Goal: Task Accomplishment & Management: Use online tool/utility

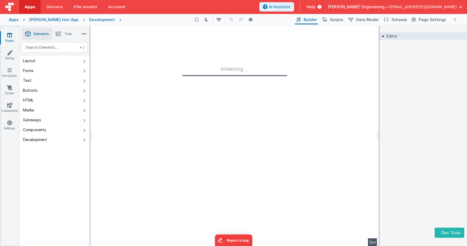
click at [407, 110] on div "Editor DEV: Focus DEV: builderToggleConditionalCSS DEV: Remove DND DEV: updateS…" at bounding box center [424, 136] width 88 height 220
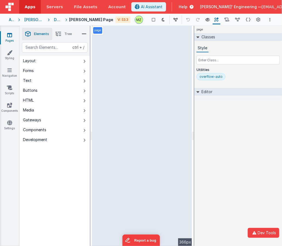
click at [61, 19] on div "Development" at bounding box center [57, 19] width 7 height 5
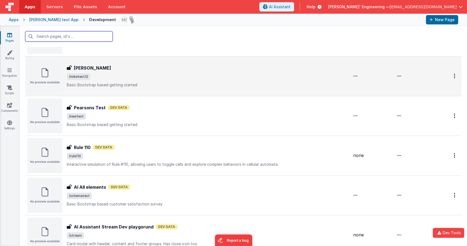
scroll to position [265, 0]
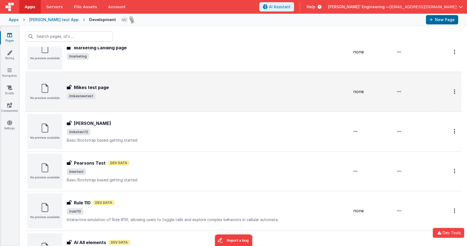
click at [97, 101] on div "[PERSON_NAME] test page [PERSON_NAME] test page /mikesnewtest" at bounding box center [188, 91] width 322 height 35
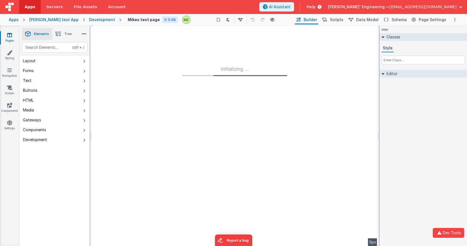
click at [96, 20] on div "Development" at bounding box center [102, 19] width 26 height 5
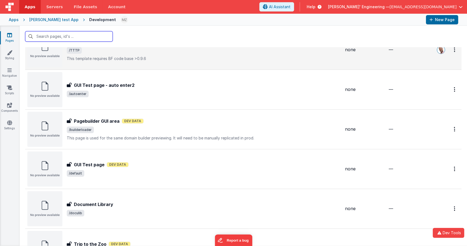
scroll to position [33, 0]
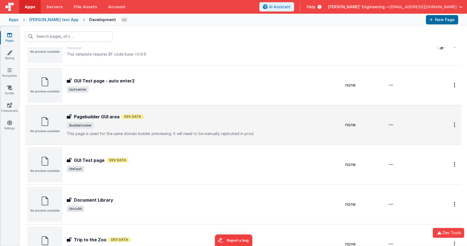
click at [123, 125] on span "/builderloader" at bounding box center [204, 125] width 274 height 7
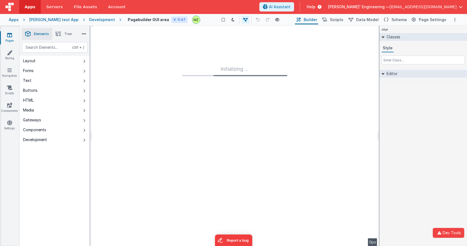
click at [89, 18] on div "Development" at bounding box center [102, 19] width 26 height 5
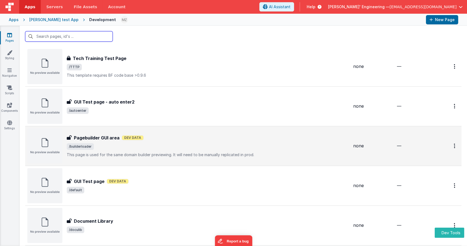
scroll to position [16, 0]
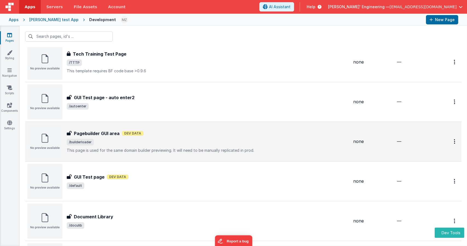
click at [160, 140] on span "/builderloader" at bounding box center [208, 142] width 282 height 7
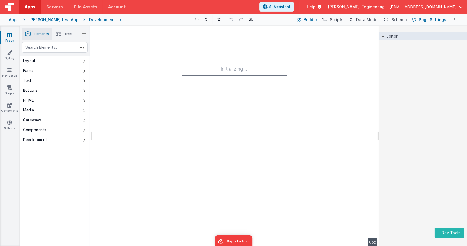
type input "FR_CDBBD319-9E2C-744C-9242-1C9A23479F1D"
type textarea "This page is used for the same domain builder previewing. It will need to be ma…"
type input "none"
checkbox input "false"
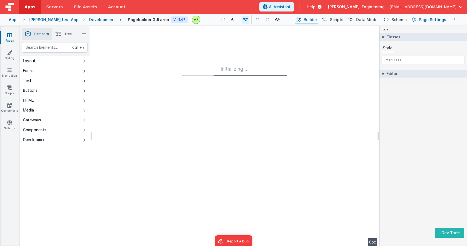
click at [433, 19] on span "Page Settings" at bounding box center [432, 19] width 27 height 5
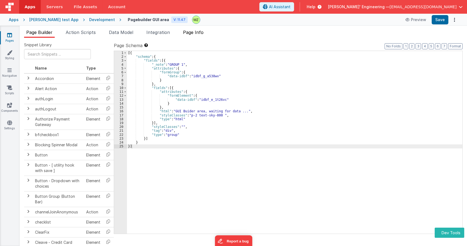
click at [189, 33] on span "Page Info" at bounding box center [193, 32] width 21 height 5
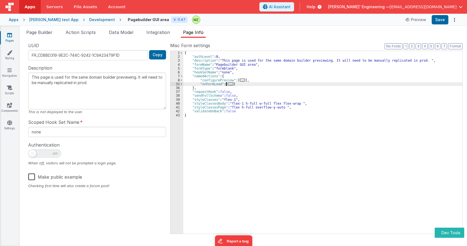
click at [228, 84] on span "..." at bounding box center [230, 83] width 5 height 3
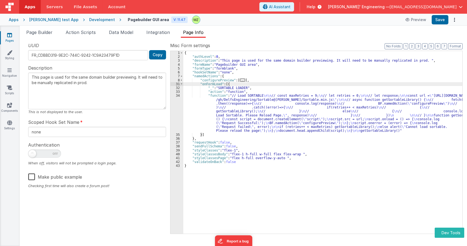
click at [233, 113] on div "{ "authLevel" : 0 , "description" : "This page is used for the same domain buil…" at bounding box center [322, 146] width 279 height 190
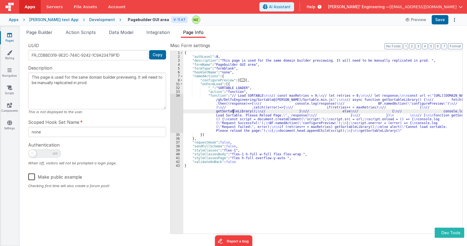
click at [178, 99] on div "34" at bounding box center [177, 113] width 13 height 39
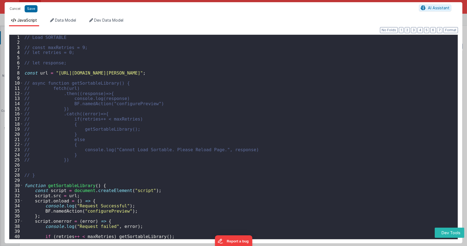
click at [85, 131] on div "// Load SORTABLE // const maxRetries = 9; // let retries = 0; // let response; …" at bounding box center [238, 142] width 431 height 214
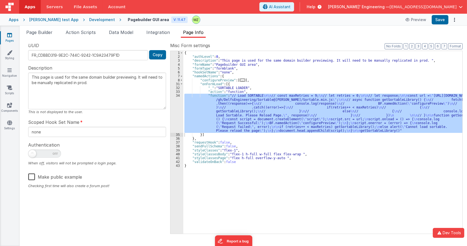
click at [241, 79] on span "..." at bounding box center [242, 80] width 5 height 3
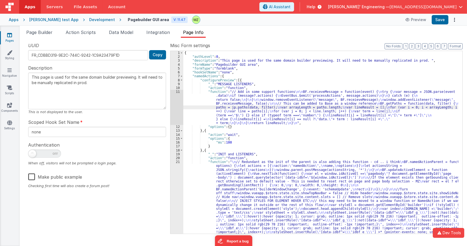
click at [174, 91] on div "11" at bounding box center [177, 107] width 13 height 35
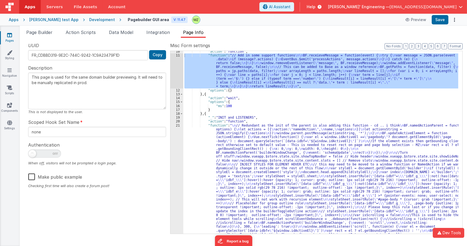
scroll to position [36, 0]
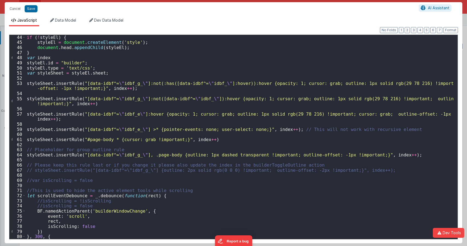
scroll to position [220, 0]
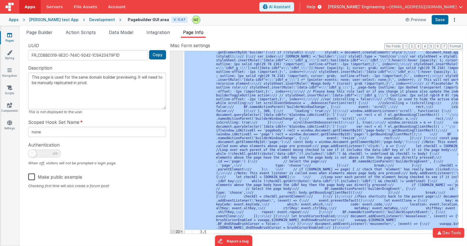
click at [242, 130] on div ""function" : " \n // Redundant as the init of the parent is also adding this fu…" at bounding box center [320, 142] width 275 height 183
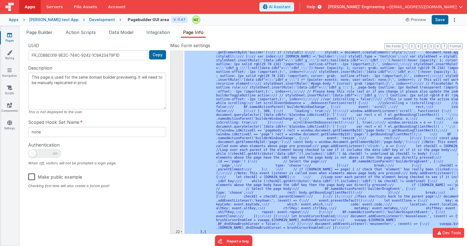
click at [248, 72] on div ""function" : " \n // Redundant as the init of the parent is also adding this fu…" at bounding box center [320, 142] width 275 height 183
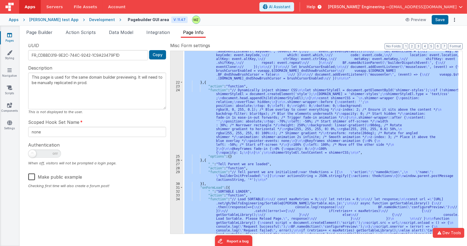
scroll to position [538, 0]
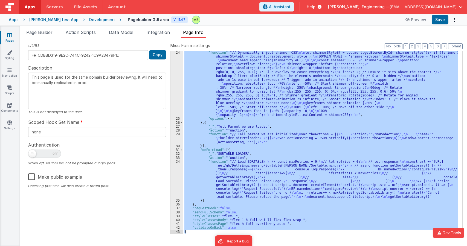
click at [240, 136] on div ""function" : "// Dynamically inject shimmer CSS \n\n let shimmerStyleEl = docum…" at bounding box center [320, 142] width 275 height 183
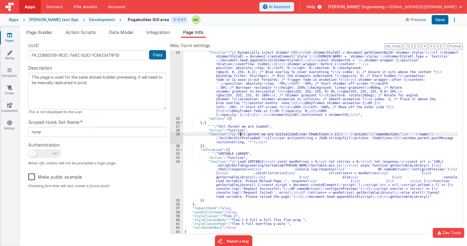
click at [274, 117] on div ""function" : "// Dynamically inject shimmer CSS \n\n let shimmerStyleEl = docum…" at bounding box center [320, 177] width 275 height 253
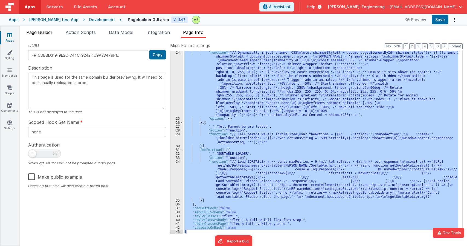
click at [48, 35] on li "Page Builder" at bounding box center [39, 33] width 31 height 9
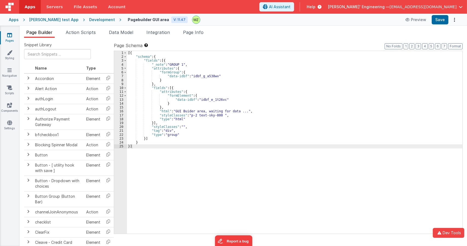
click at [208, 86] on div "[{ "schema" : { "fields" : [{ "_note" : "GROUP 1" , "attributes" : { "formGroup…" at bounding box center [295, 146] width 336 height 190
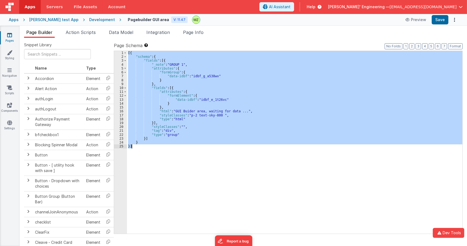
click at [89, 21] on div "Development" at bounding box center [102, 19] width 26 height 5
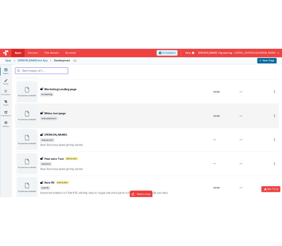
scroll to position [245, 0]
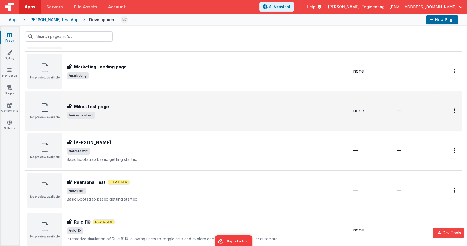
click at [127, 104] on div "Mikes test page" at bounding box center [208, 106] width 282 height 7
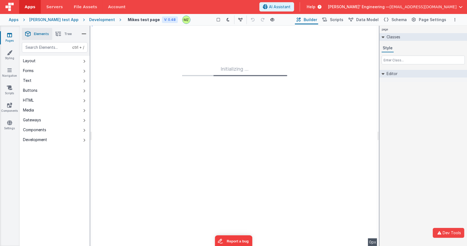
click at [405, 118] on div "page Classes Style Editor DEV: Focus DEV: builderToggleConditionalCSS DEV: Remo…" at bounding box center [424, 136] width 88 height 220
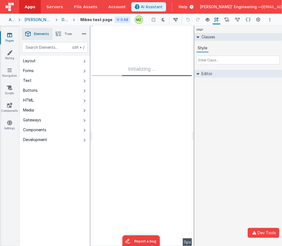
click at [227, 114] on div "page Classes Style Editor DEV: Focus DEV: builderToggleConditionalCSS DEV: Remo…" at bounding box center [238, 136] width 88 height 220
